Goal: Check status: Check status

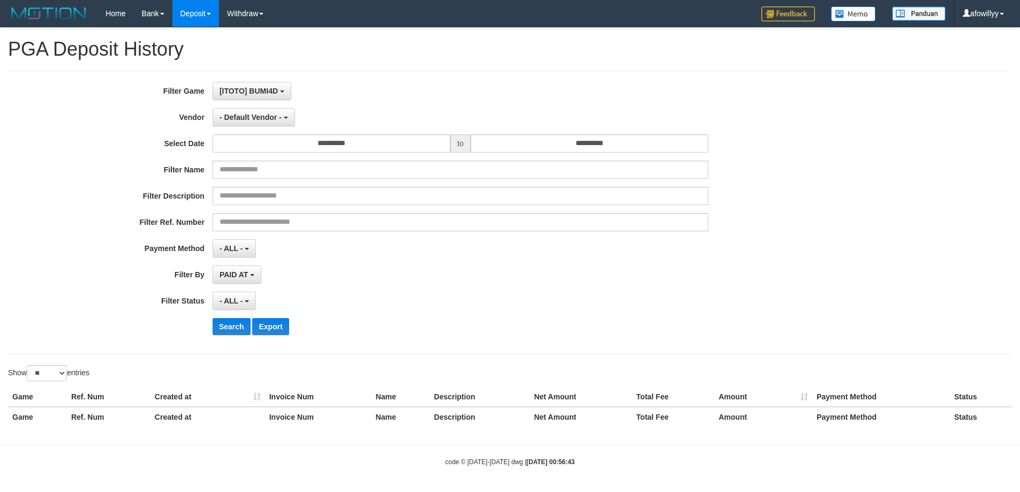
select select "**"
click at [245, 275] on span "PAID AT" at bounding box center [234, 274] width 28 height 9
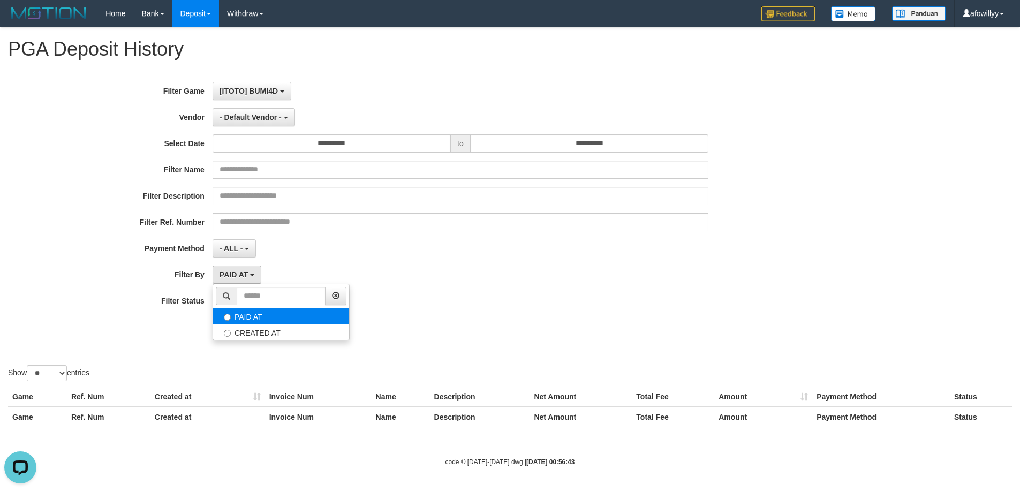
click at [258, 314] on label "PAID AT" at bounding box center [281, 316] width 136 height 16
click at [378, 278] on div "PAID AT PAID AT CREATED AT" at bounding box center [461, 275] width 496 height 18
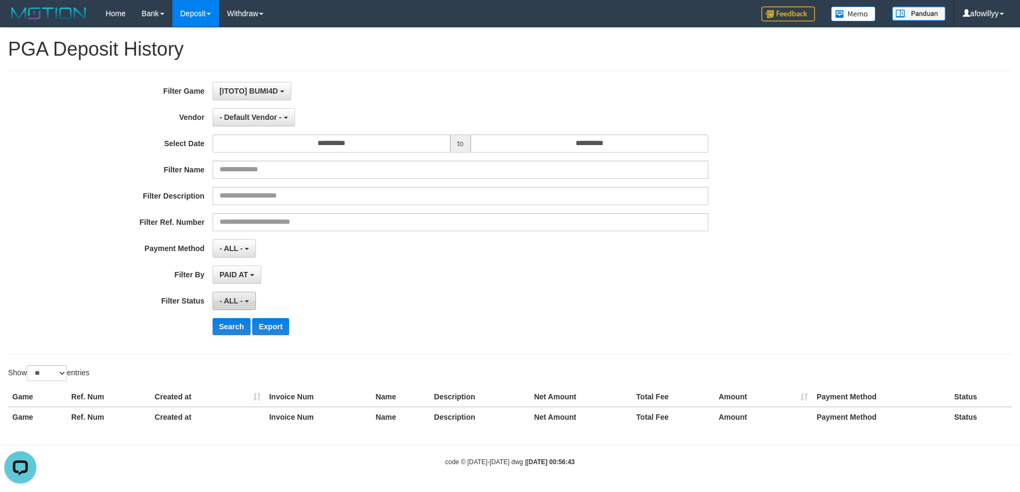
click at [231, 299] on span "- ALL -" at bounding box center [232, 301] width 24 height 9
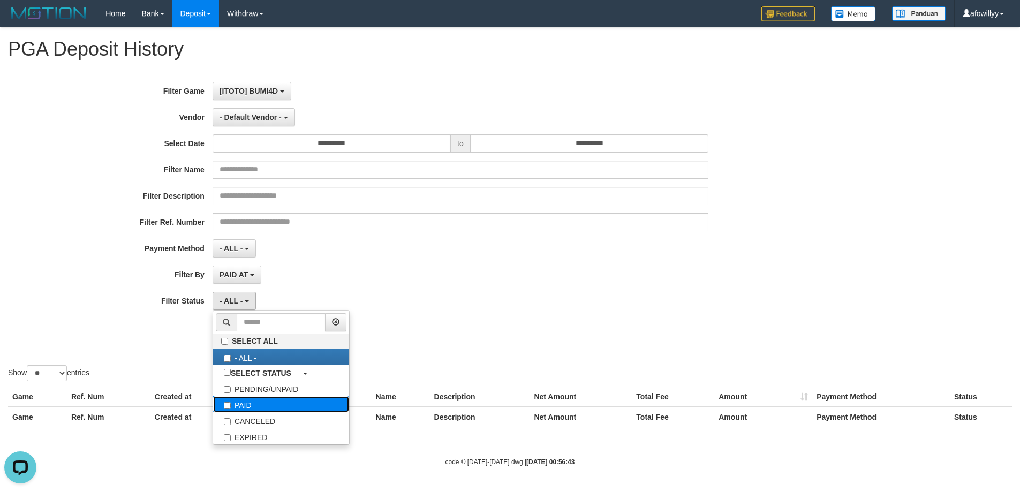
click at [246, 399] on label "PAID" at bounding box center [281, 404] width 136 height 16
select select "*"
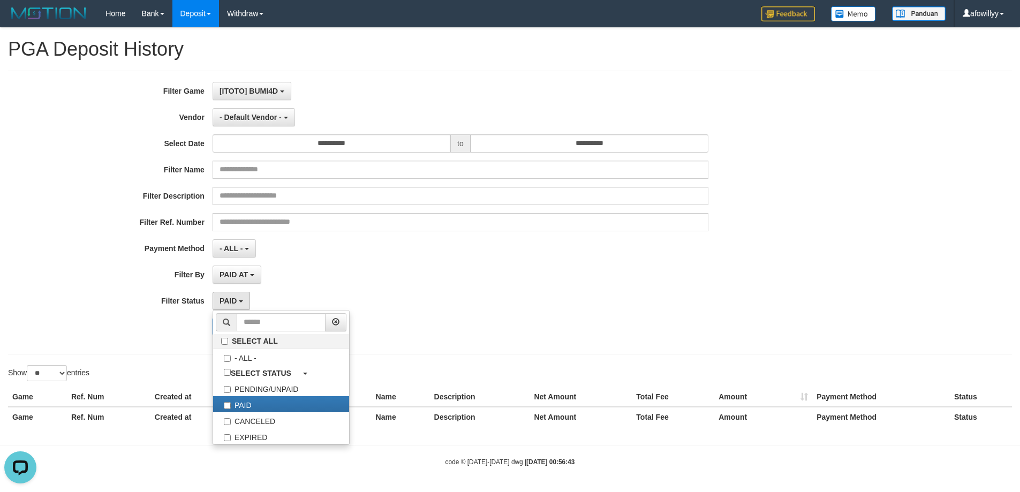
click at [560, 297] on div "PAID SELECT ALL - ALL - SELECT STATUS PENDING/UNPAID PAID CANCELED EXPIRED" at bounding box center [461, 301] width 496 height 18
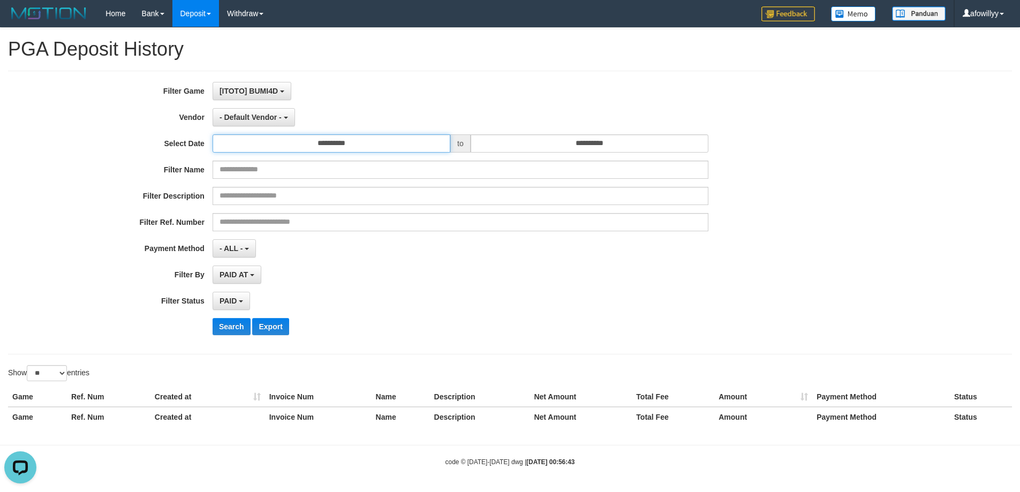
click at [365, 143] on input "**********" at bounding box center [332, 143] width 238 height 18
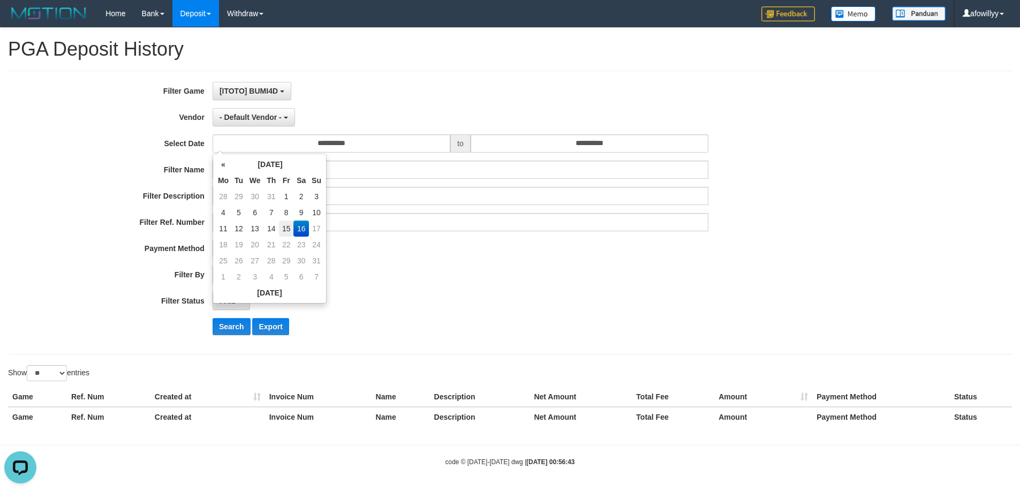
click at [286, 233] on td "15" at bounding box center [286, 229] width 14 height 16
type input "**********"
click at [286, 233] on td "15" at bounding box center [286, 229] width 14 height 16
click at [586, 147] on input "**********" at bounding box center [590, 143] width 238 height 18
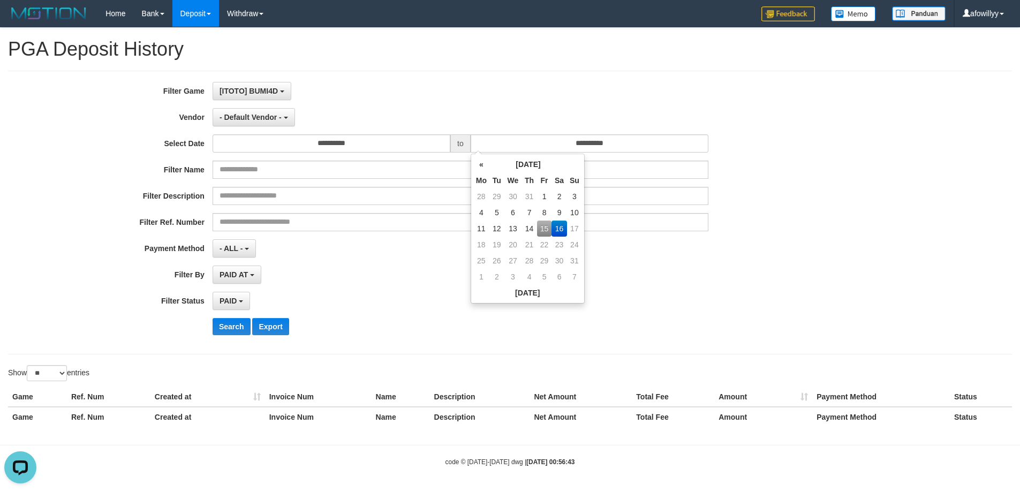
click at [541, 227] on td "15" at bounding box center [544, 229] width 14 height 16
type input "**********"
click at [647, 286] on div "**********" at bounding box center [425, 212] width 850 height 261
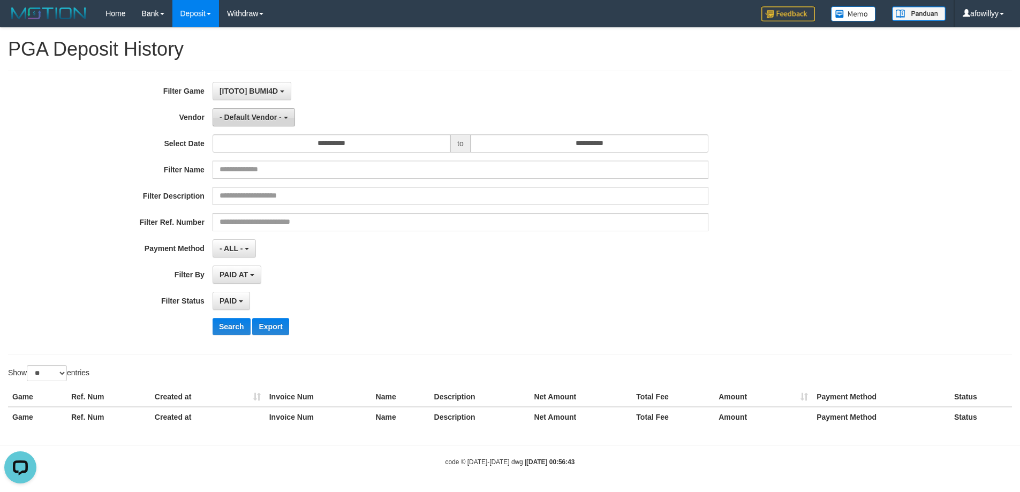
click at [276, 114] on span "- Default Vendor -" at bounding box center [251, 117] width 62 height 9
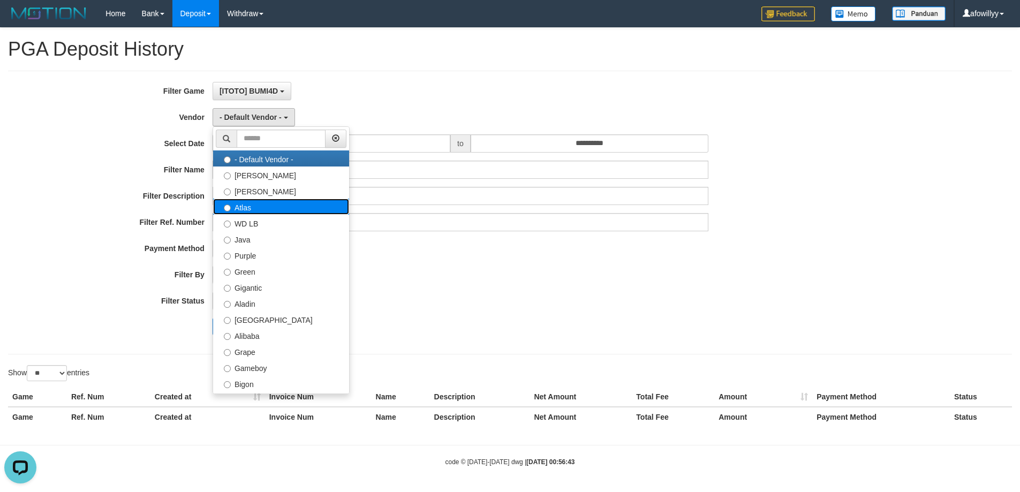
click at [287, 202] on label "Atlas" at bounding box center [281, 207] width 136 height 16
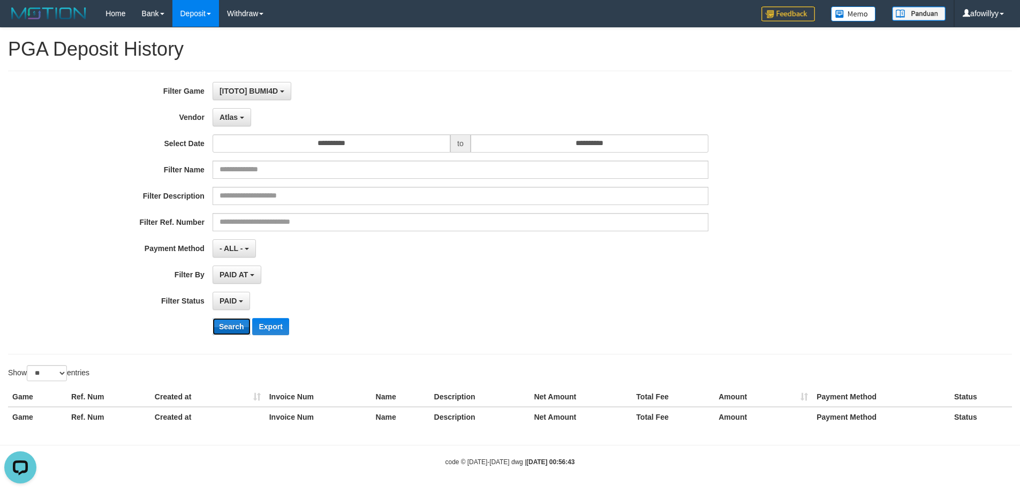
click at [225, 332] on button "Search" at bounding box center [232, 326] width 38 height 17
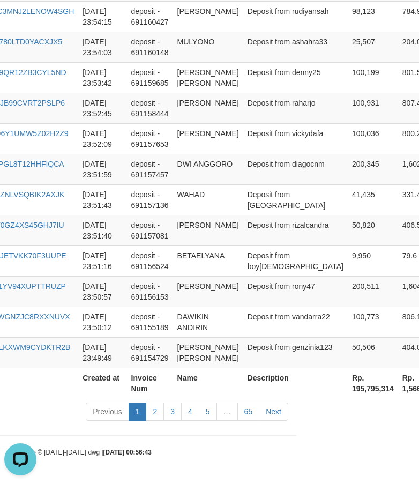
scroll to position [1035, 208]
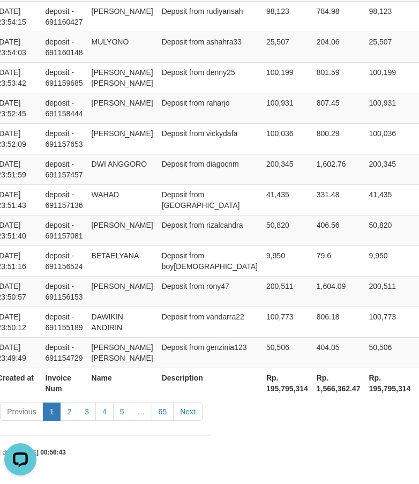
click at [262, 398] on th "Rp. 195,795,314" at bounding box center [287, 382] width 50 height 31
copy th "195,795,314"
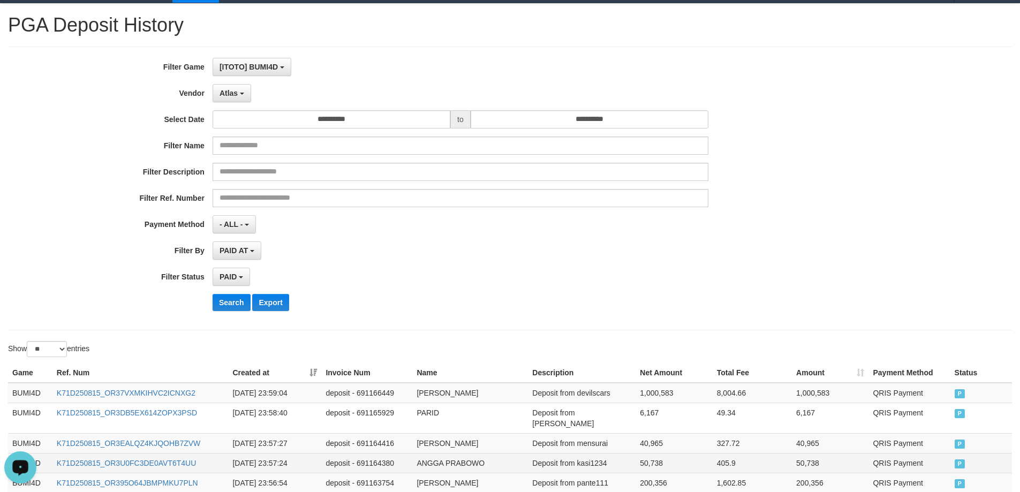
scroll to position [0, 0]
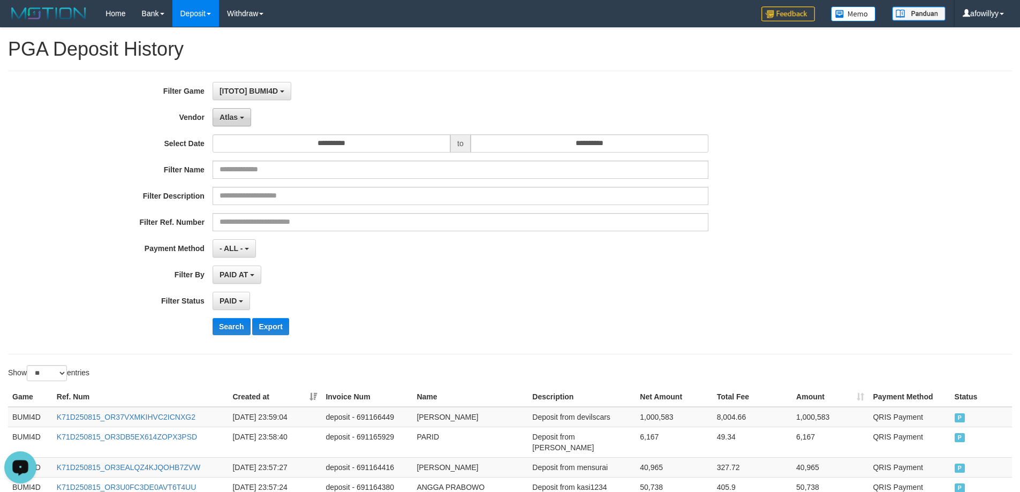
click at [237, 115] on span "Atlas" at bounding box center [229, 117] width 18 height 9
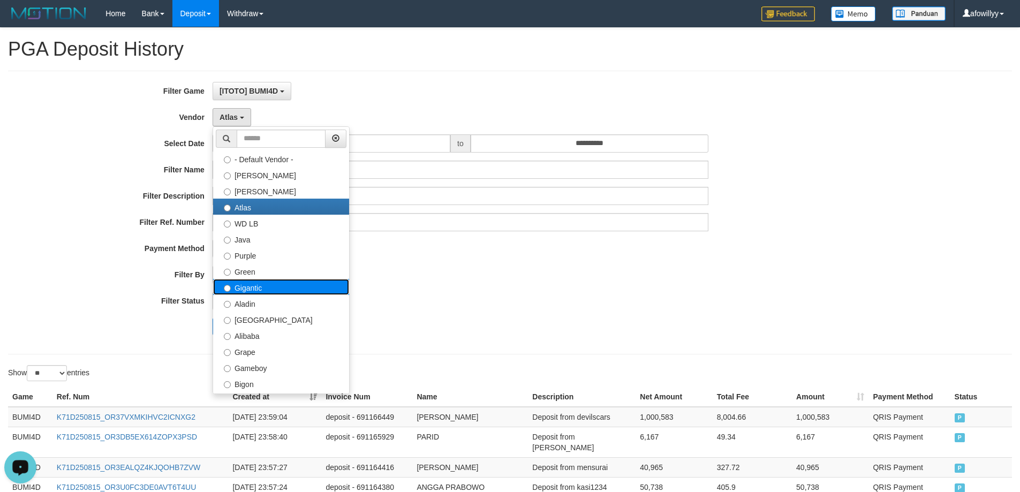
click at [275, 290] on label "Gigantic" at bounding box center [281, 287] width 136 height 16
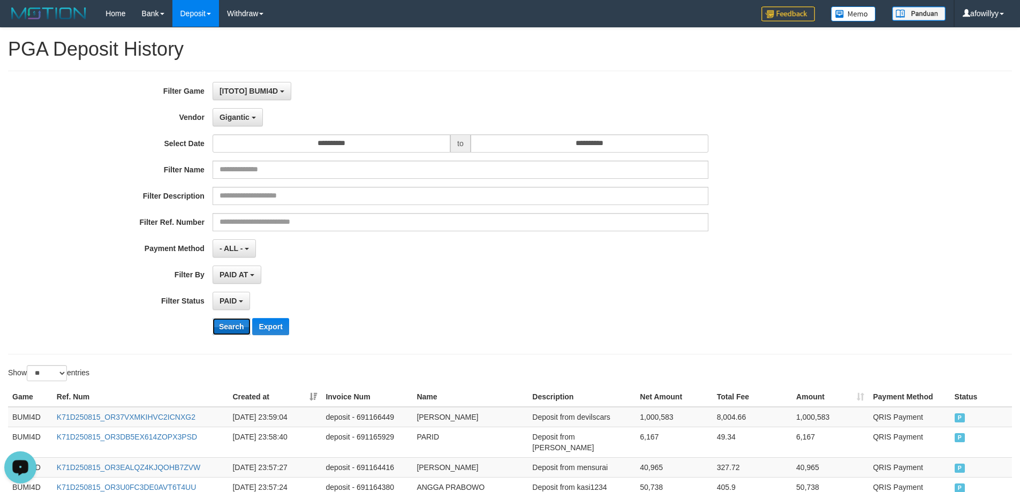
click at [239, 326] on button "Search" at bounding box center [232, 326] width 38 height 17
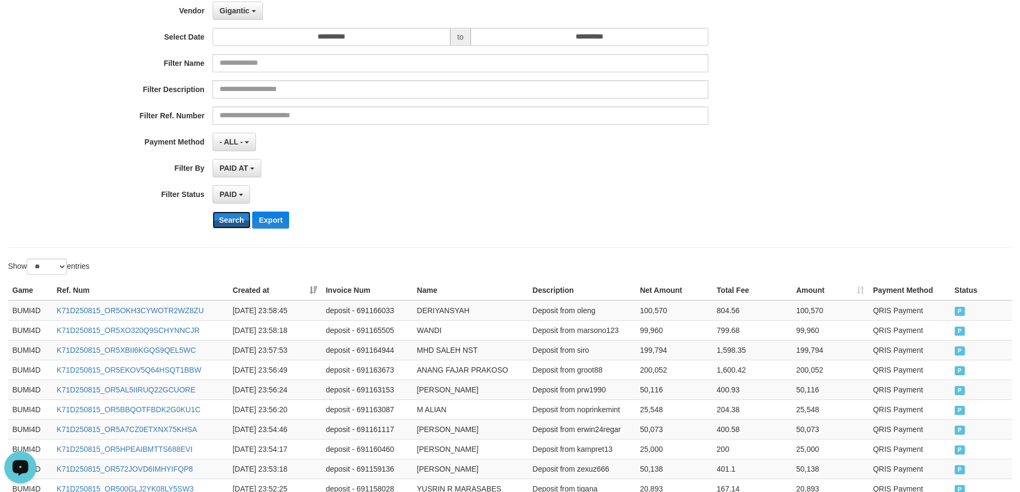
scroll to position [559, 0]
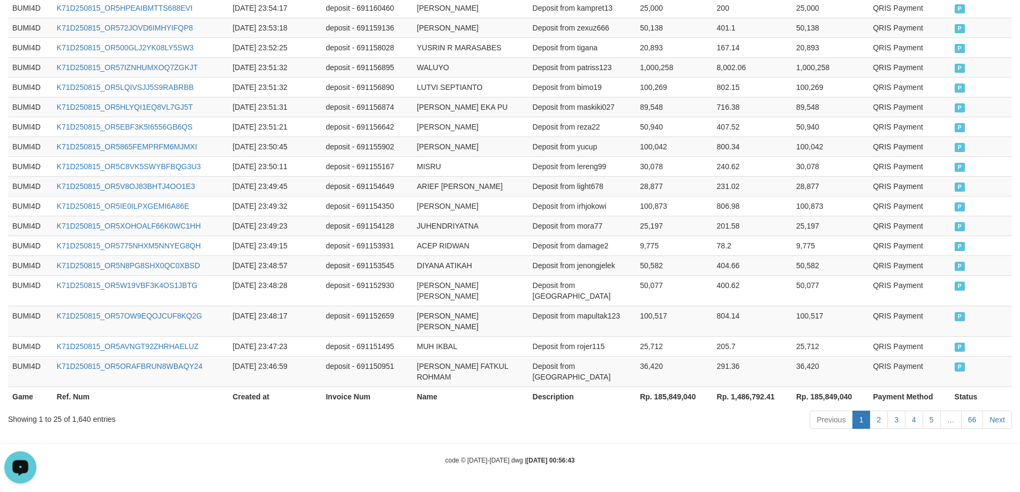
click at [676, 399] on th "Rp. 185,849,040" at bounding box center [674, 397] width 77 height 20
copy th "185,849,040"
click at [581, 140] on td "Deposit from yucup" at bounding box center [583, 147] width 108 height 20
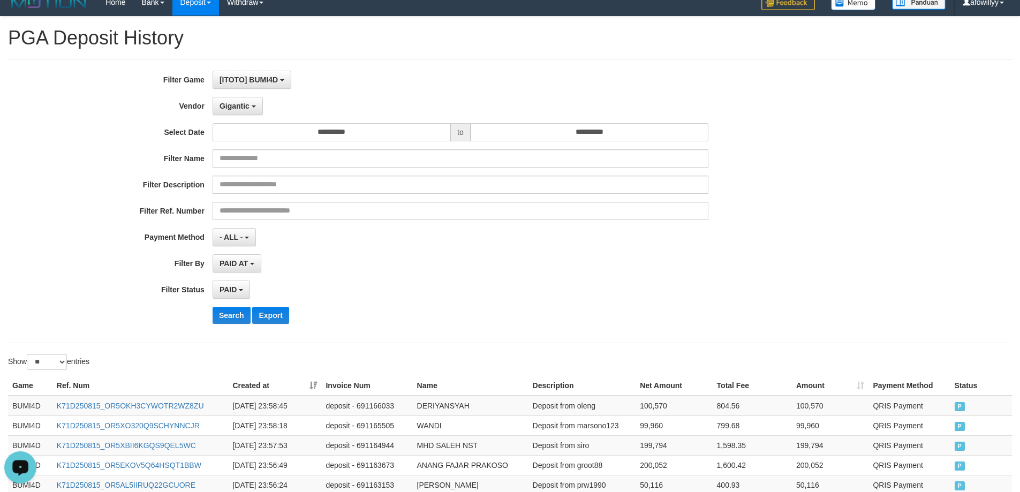
scroll to position [0, 0]
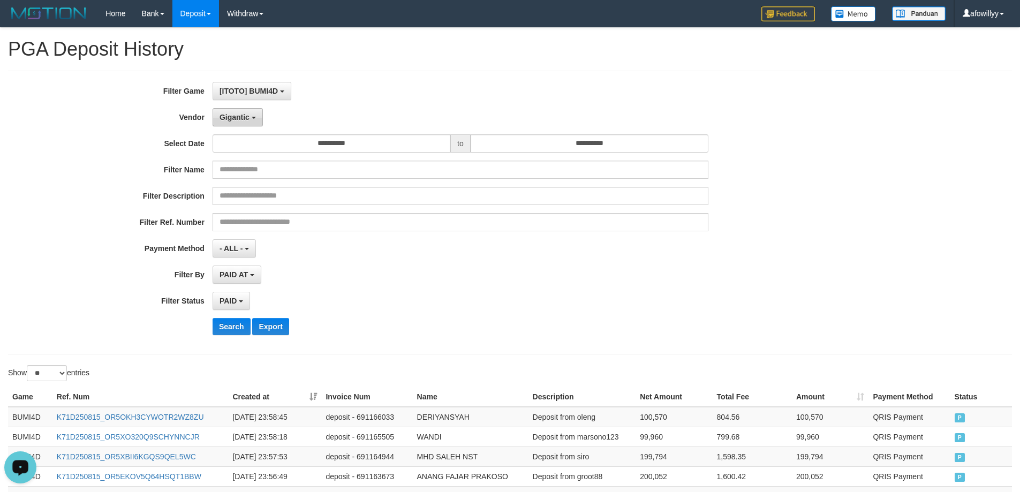
click at [239, 116] on span "Gigantic" at bounding box center [235, 117] width 30 height 9
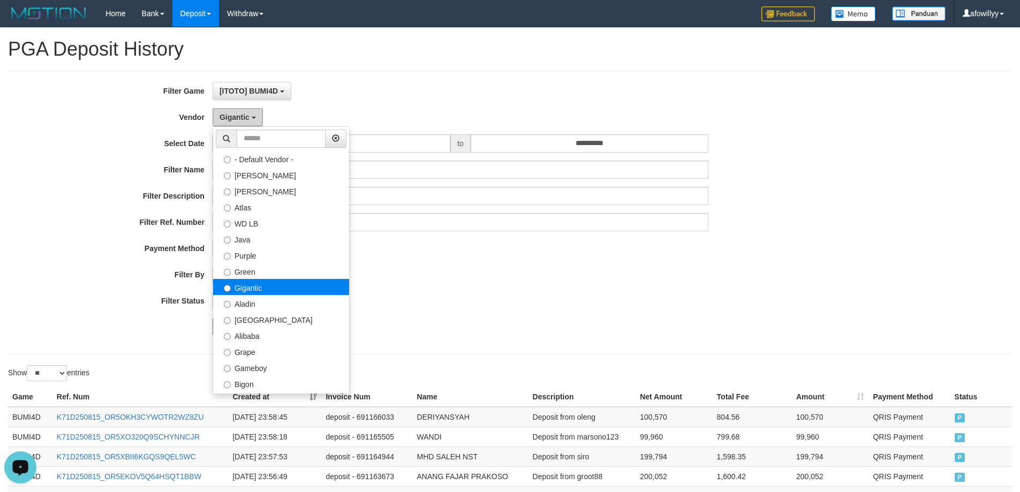
scroll to position [89, 0]
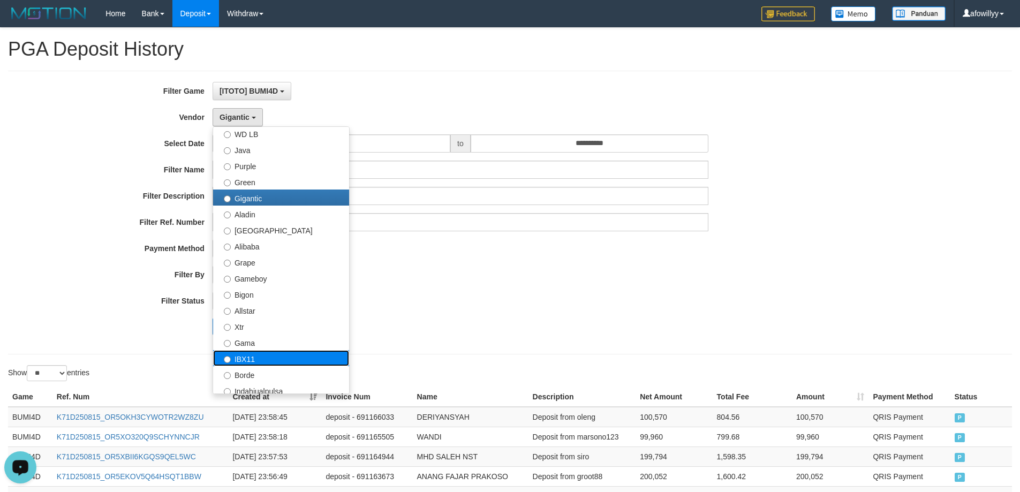
click at [280, 359] on label "IBX11" at bounding box center [281, 358] width 136 height 16
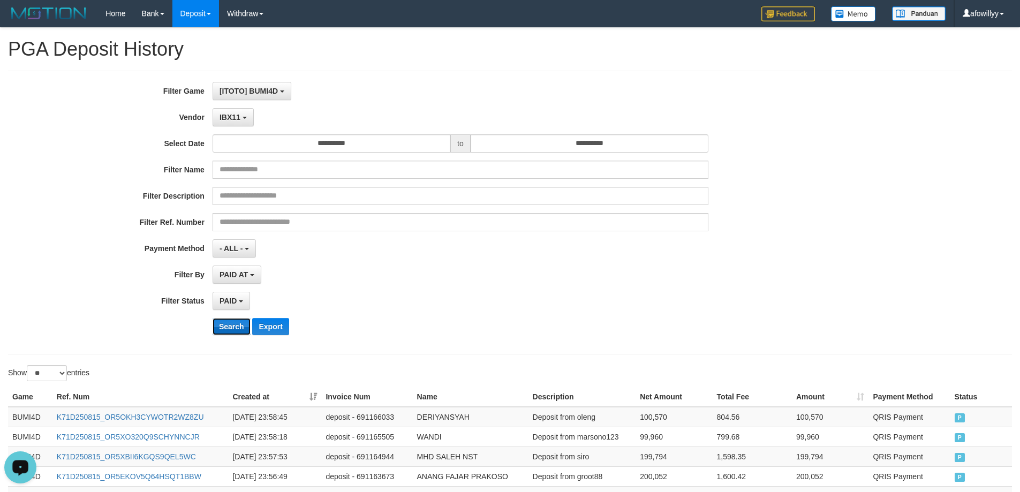
click at [229, 326] on button "Search" at bounding box center [232, 326] width 38 height 17
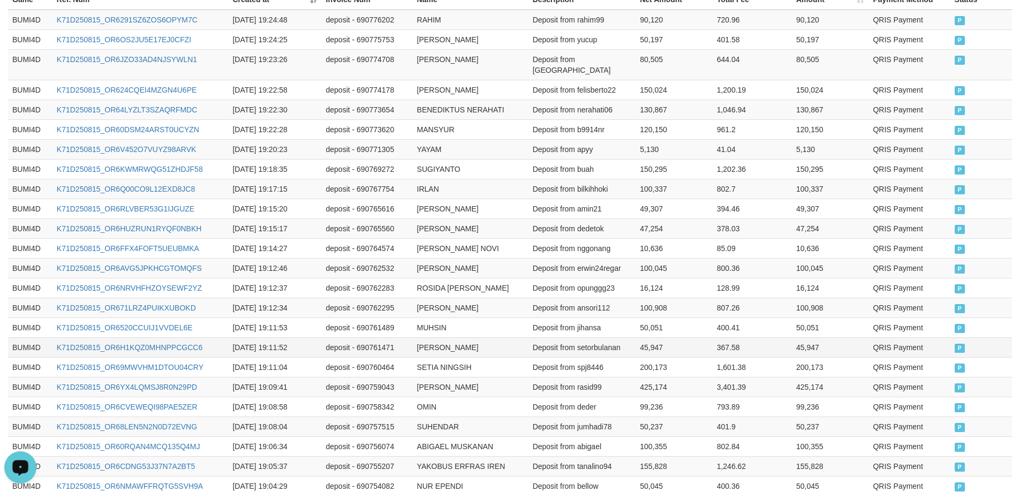
scroll to position [526, 0]
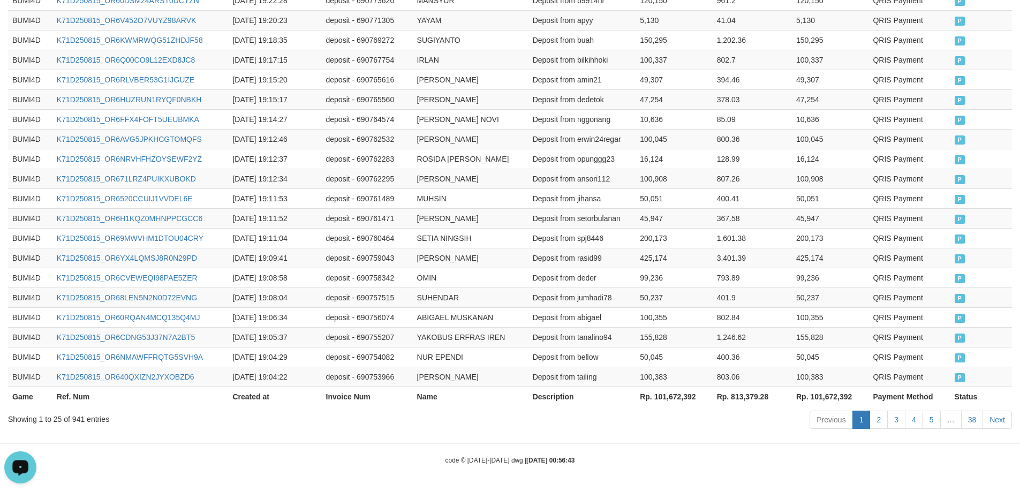
click at [672, 397] on th "Rp. 101,672,392" at bounding box center [674, 397] width 77 height 20
copy th "101,672,392"
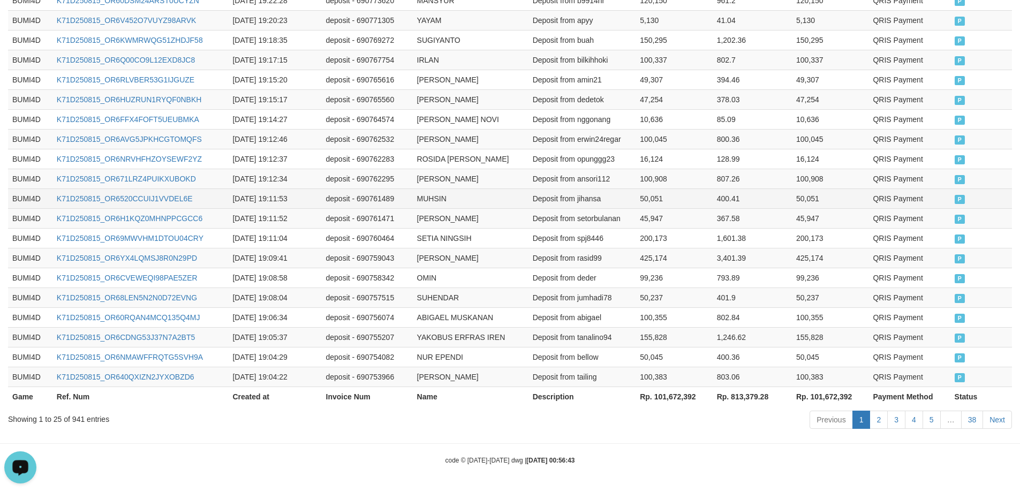
click at [524, 196] on td "MUHSIN" at bounding box center [471, 198] width 116 height 20
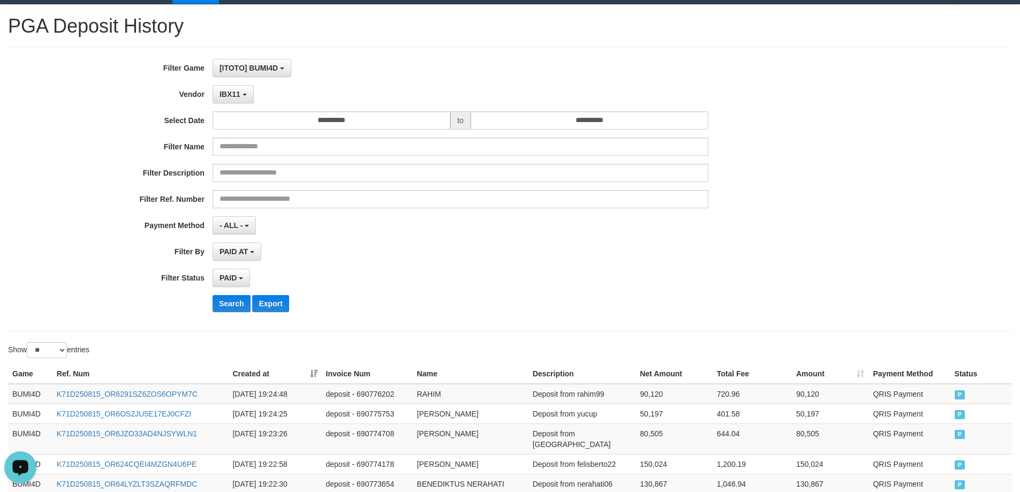
scroll to position [0, 0]
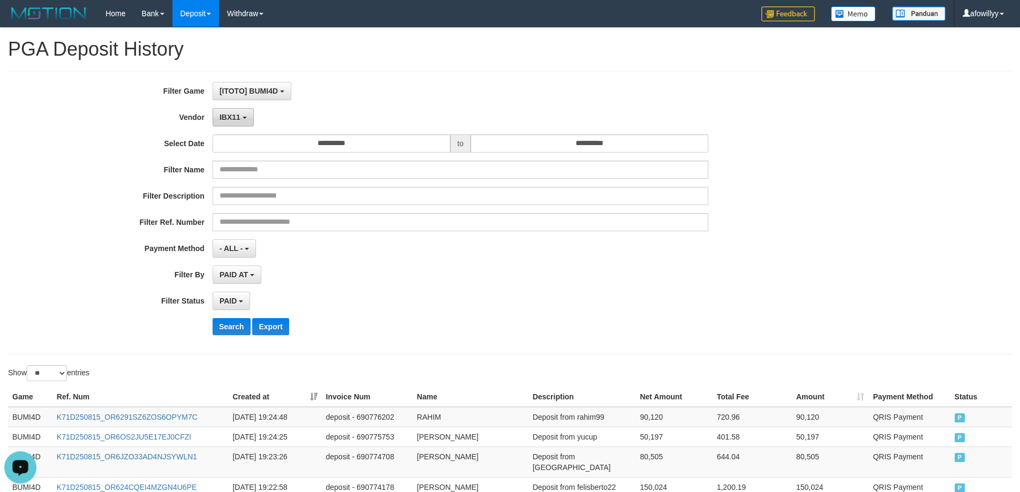
click at [243, 120] on button "IBX11" at bounding box center [233, 117] width 41 height 18
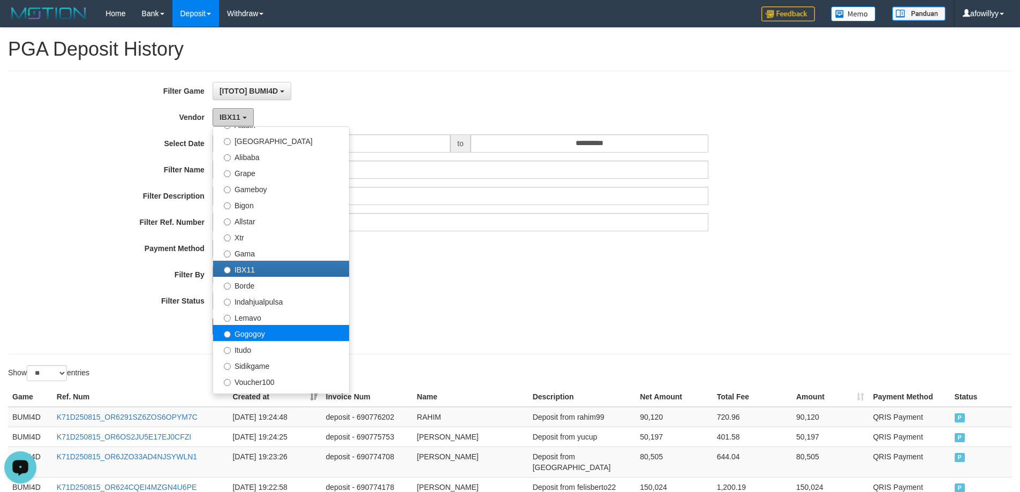
scroll to position [268, 0]
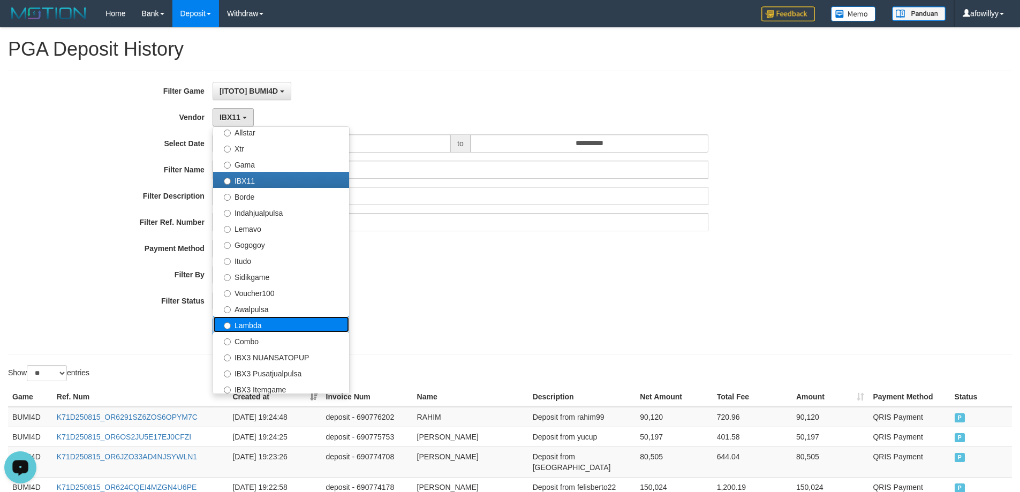
click at [267, 325] on label "Lambda" at bounding box center [281, 324] width 136 height 16
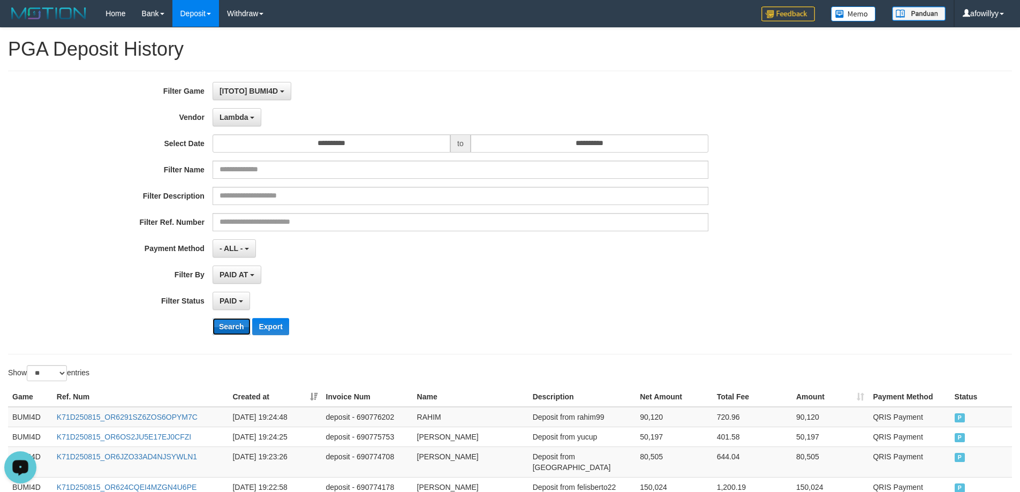
click at [224, 329] on button "Search" at bounding box center [232, 326] width 38 height 17
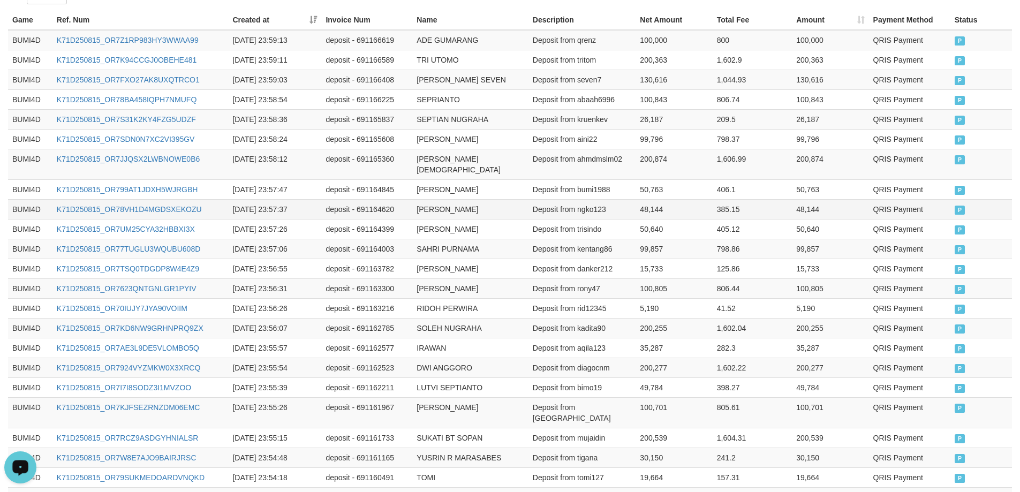
scroll to position [516, 0]
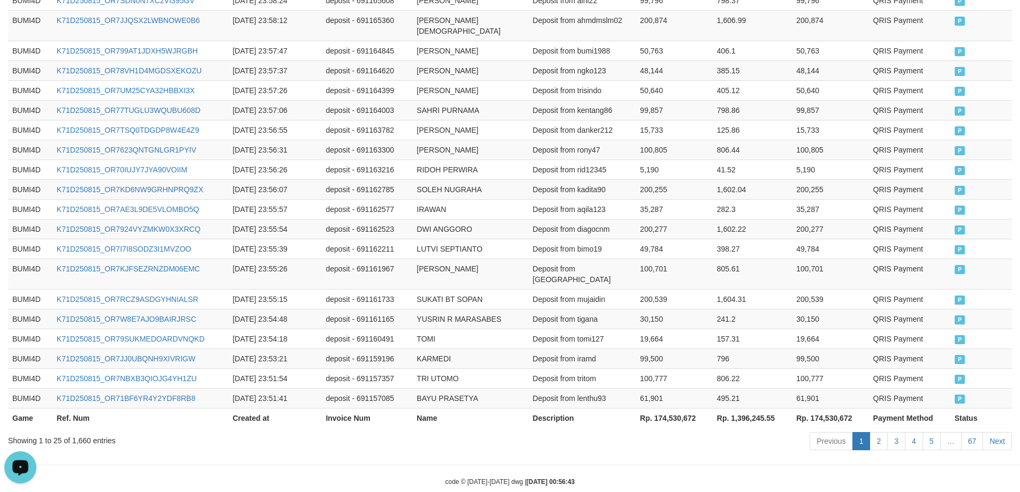
click at [662, 408] on th "Rp. 174,530,672" at bounding box center [674, 418] width 77 height 20
copy th "174,530,672"
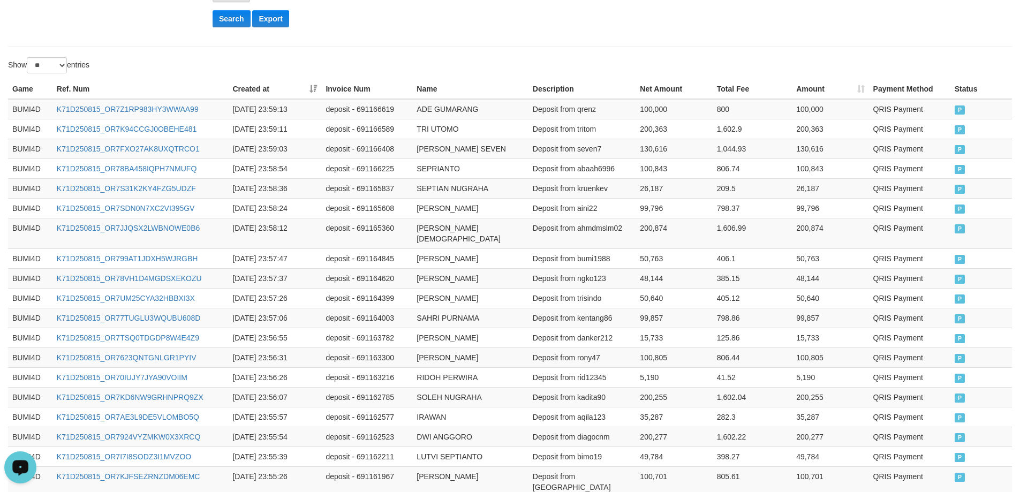
scroll to position [0, 0]
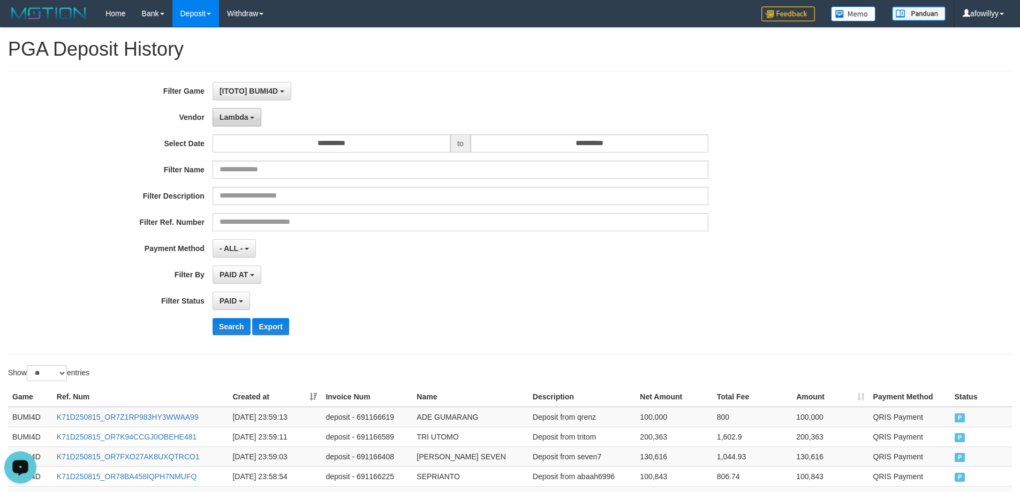
click at [239, 118] on span "Lambda" at bounding box center [234, 117] width 29 height 9
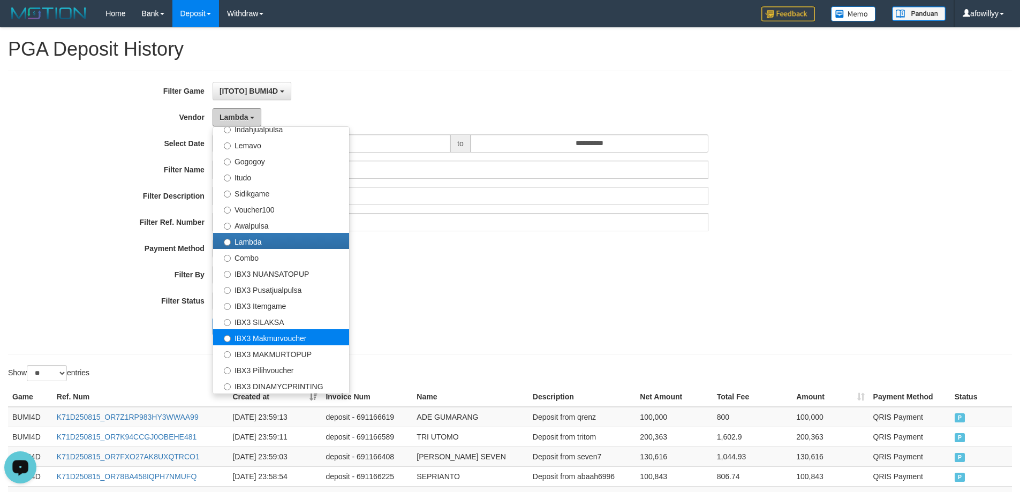
scroll to position [178, 0]
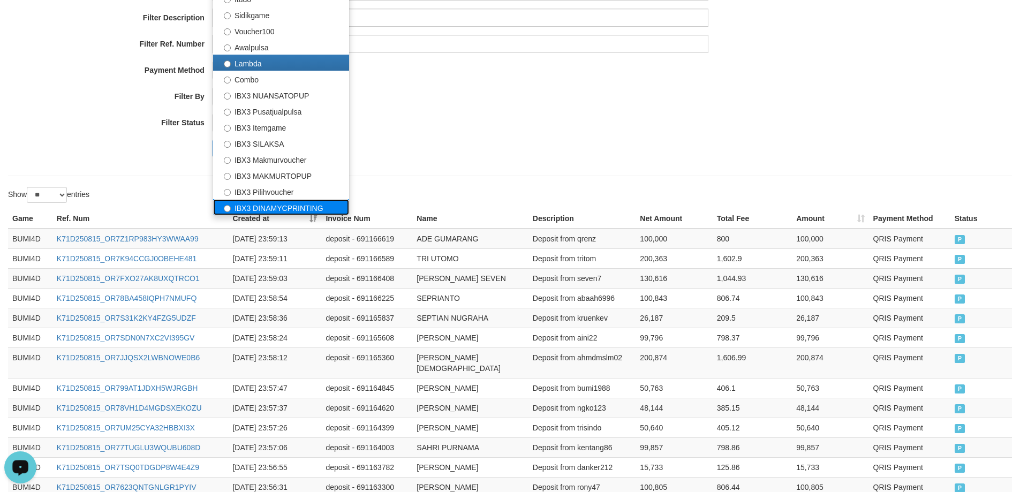
click at [297, 206] on label "IBX3 DINAMYCPRINTING" at bounding box center [281, 207] width 136 height 16
select select "**********"
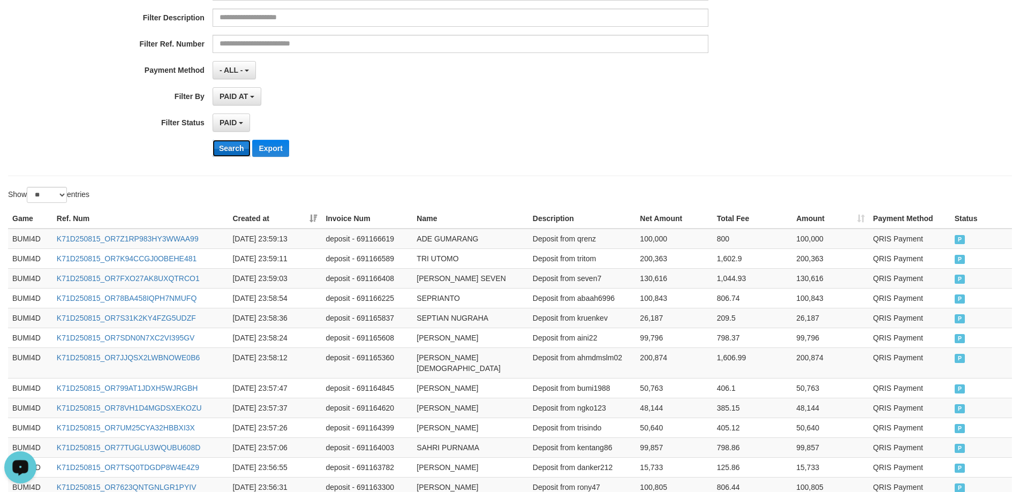
click at [232, 142] on button "Search" at bounding box center [232, 148] width 38 height 17
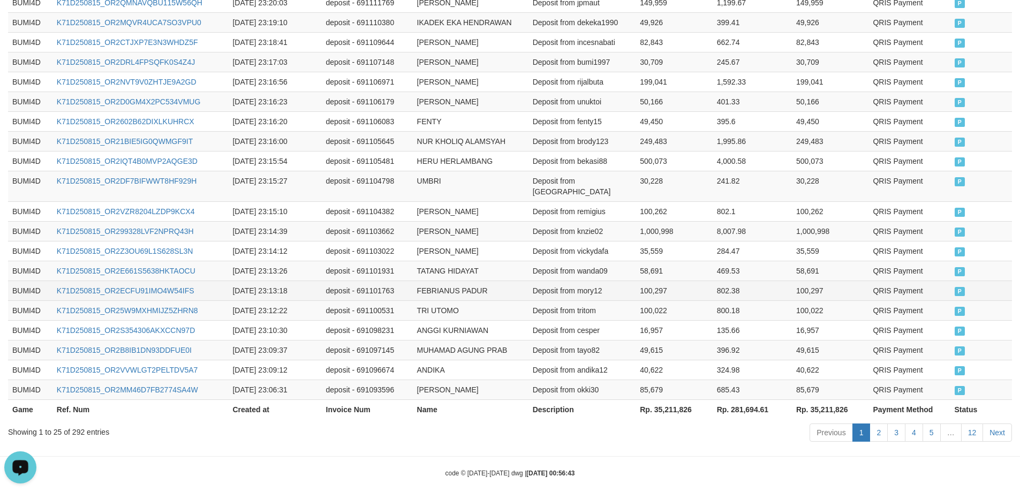
scroll to position [526, 0]
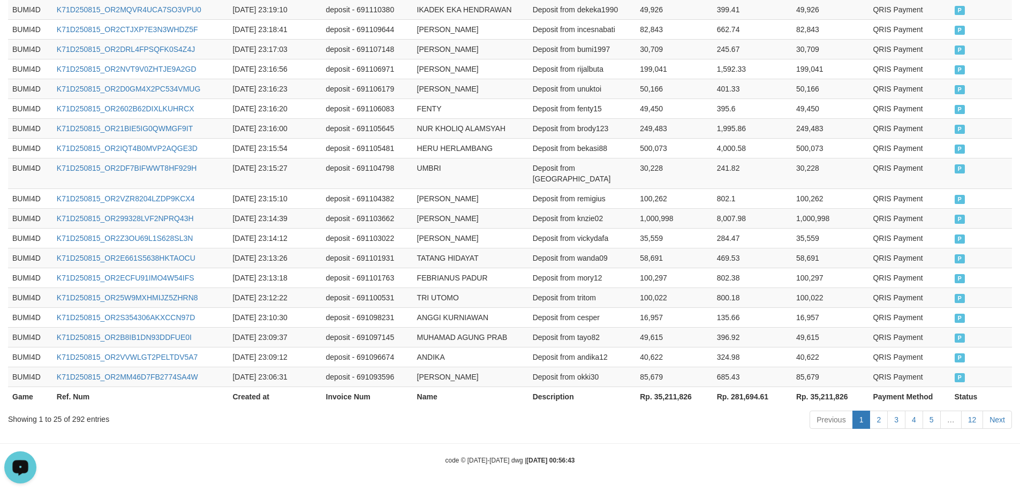
click at [676, 397] on th "Rp. 35,211,826" at bounding box center [674, 397] width 77 height 20
copy th "35,211,826"
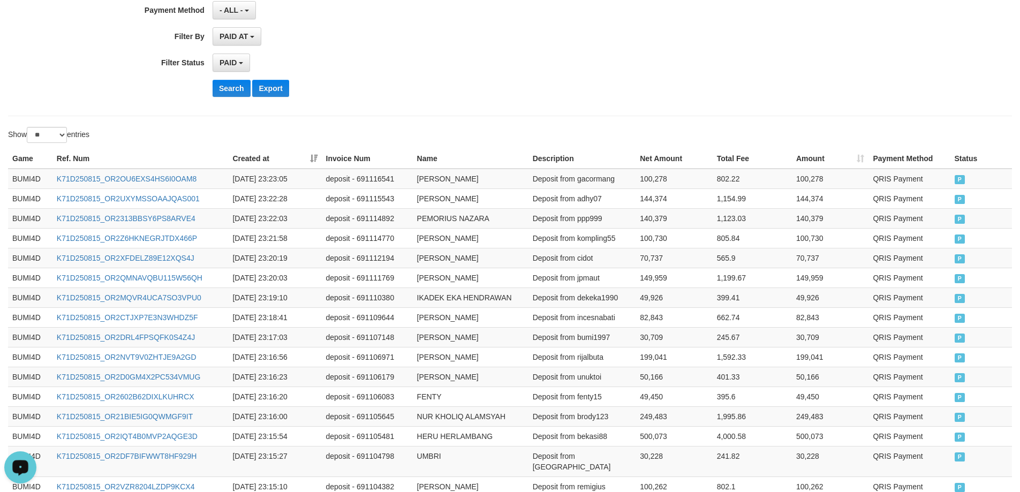
scroll to position [0, 0]
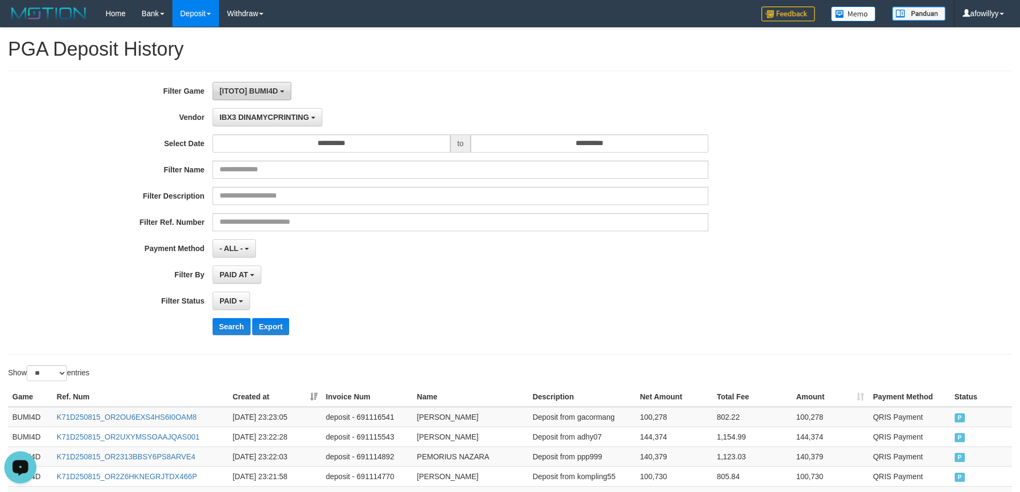
click at [269, 91] on span "[ITOTO] BUMI4D" at bounding box center [249, 91] width 58 height 9
